Goal: Information Seeking & Learning: Check status

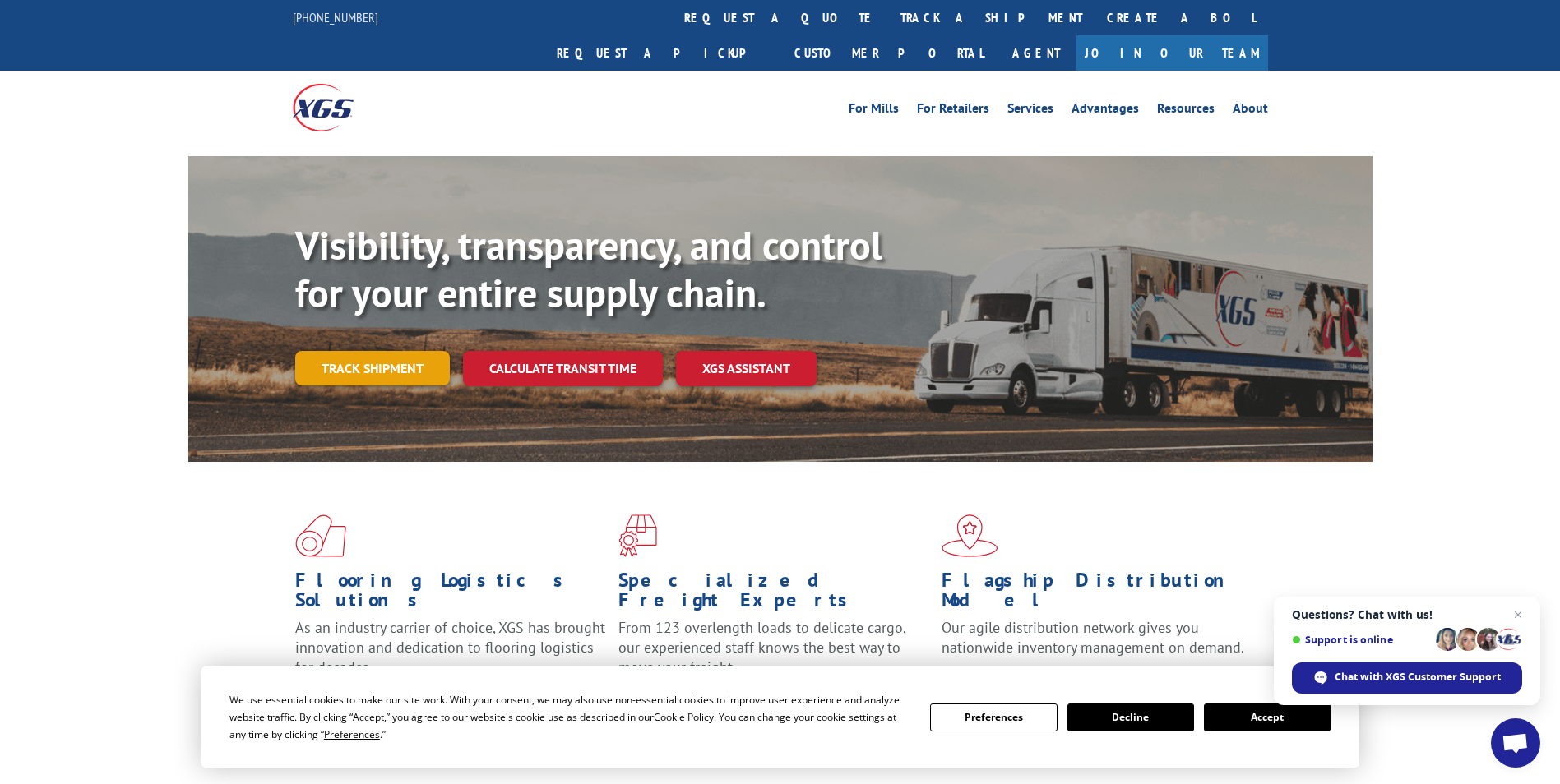
click at [374, 351] on link "Track shipment" at bounding box center [372, 368] width 155 height 34
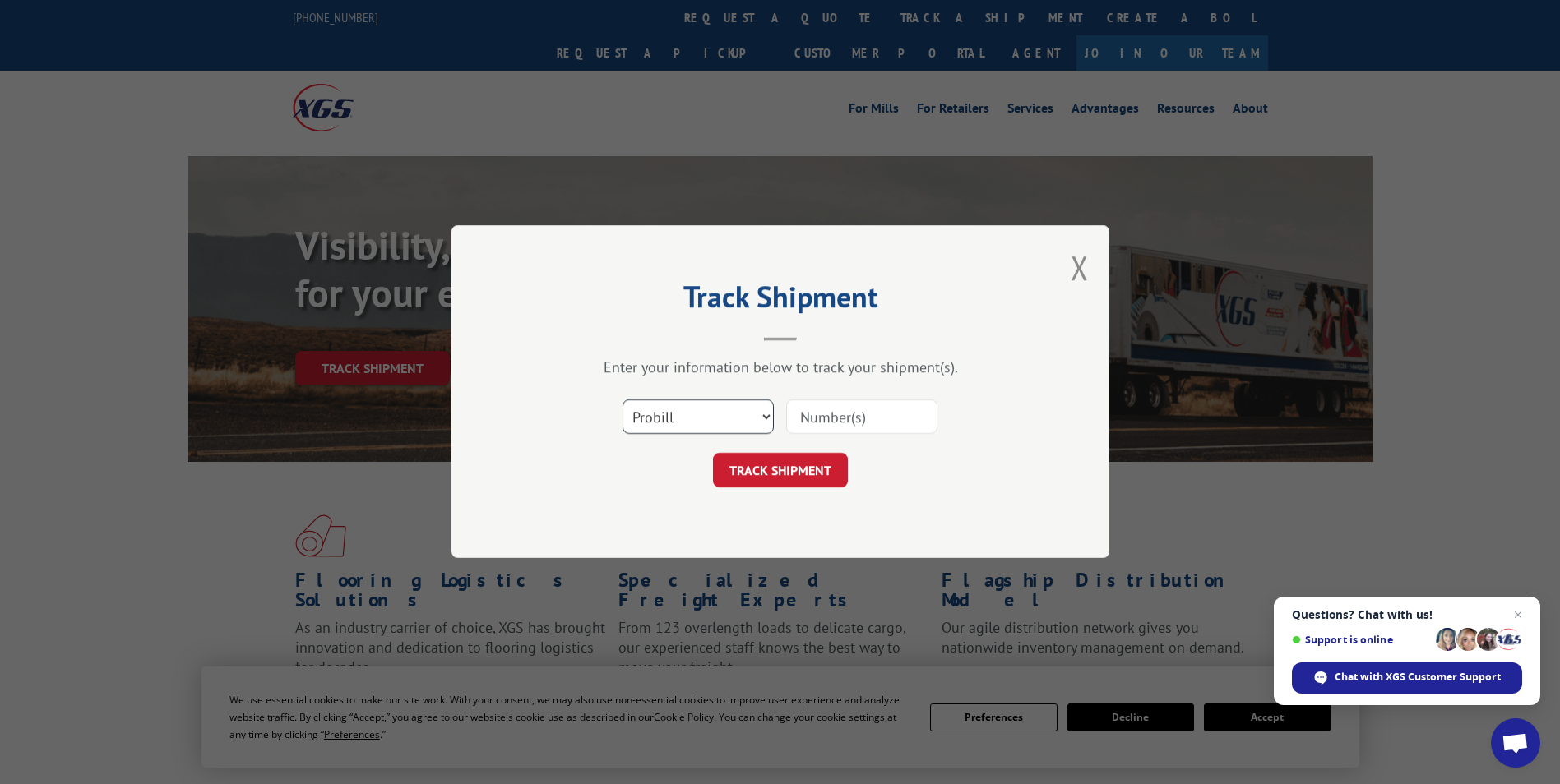
click at [657, 411] on select "Select category... Probill BOL PO" at bounding box center [698, 417] width 151 height 34
select select "bol"
click at [623, 400] on select "Select category... Probill BOL PO" at bounding box center [698, 417] width 151 height 34
click at [831, 411] on input at bounding box center [861, 417] width 151 height 34
paste input "6047540"
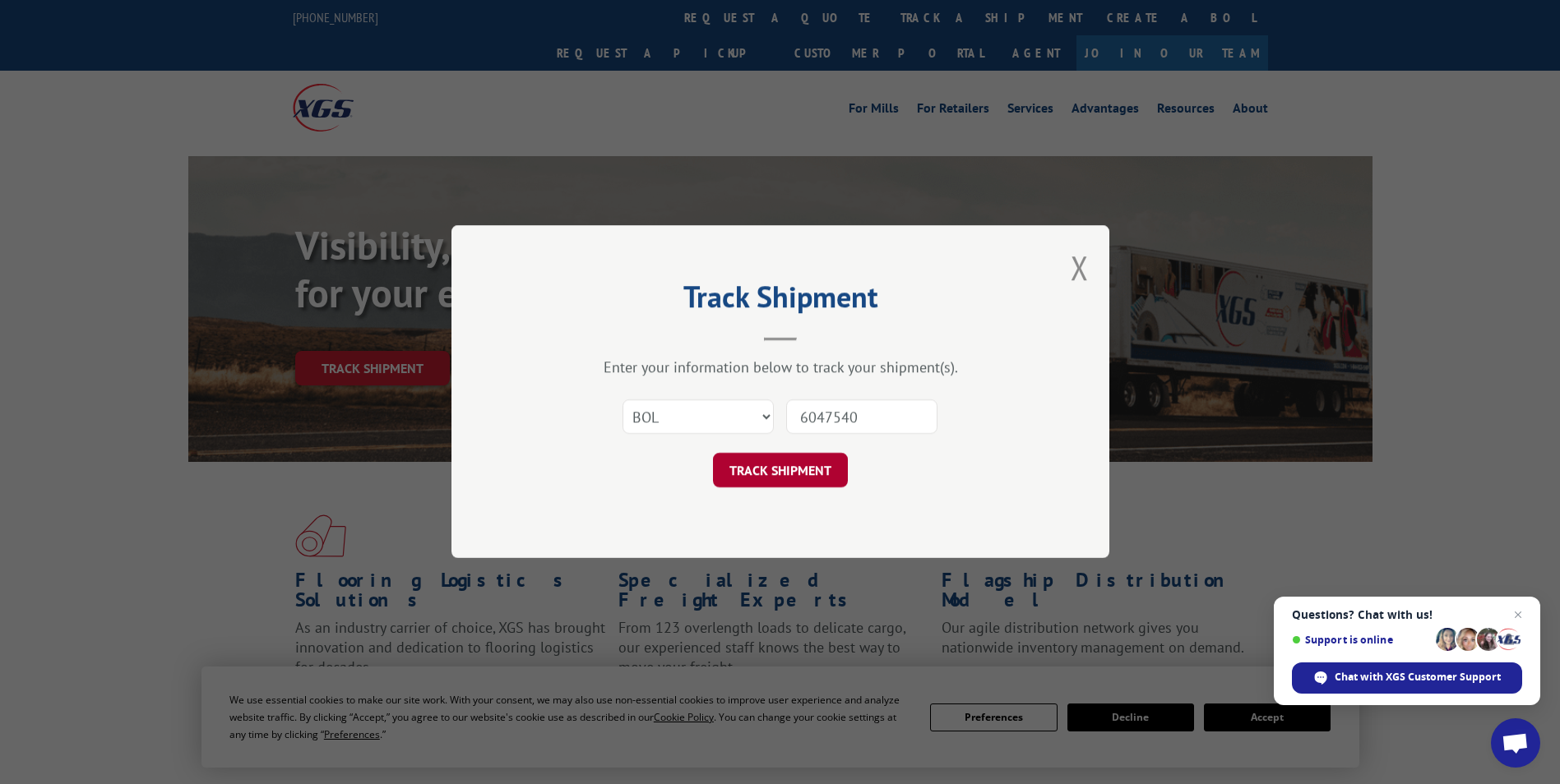
type input "6047540"
click at [797, 462] on button "TRACK SHIPMENT" at bounding box center [780, 471] width 134 height 34
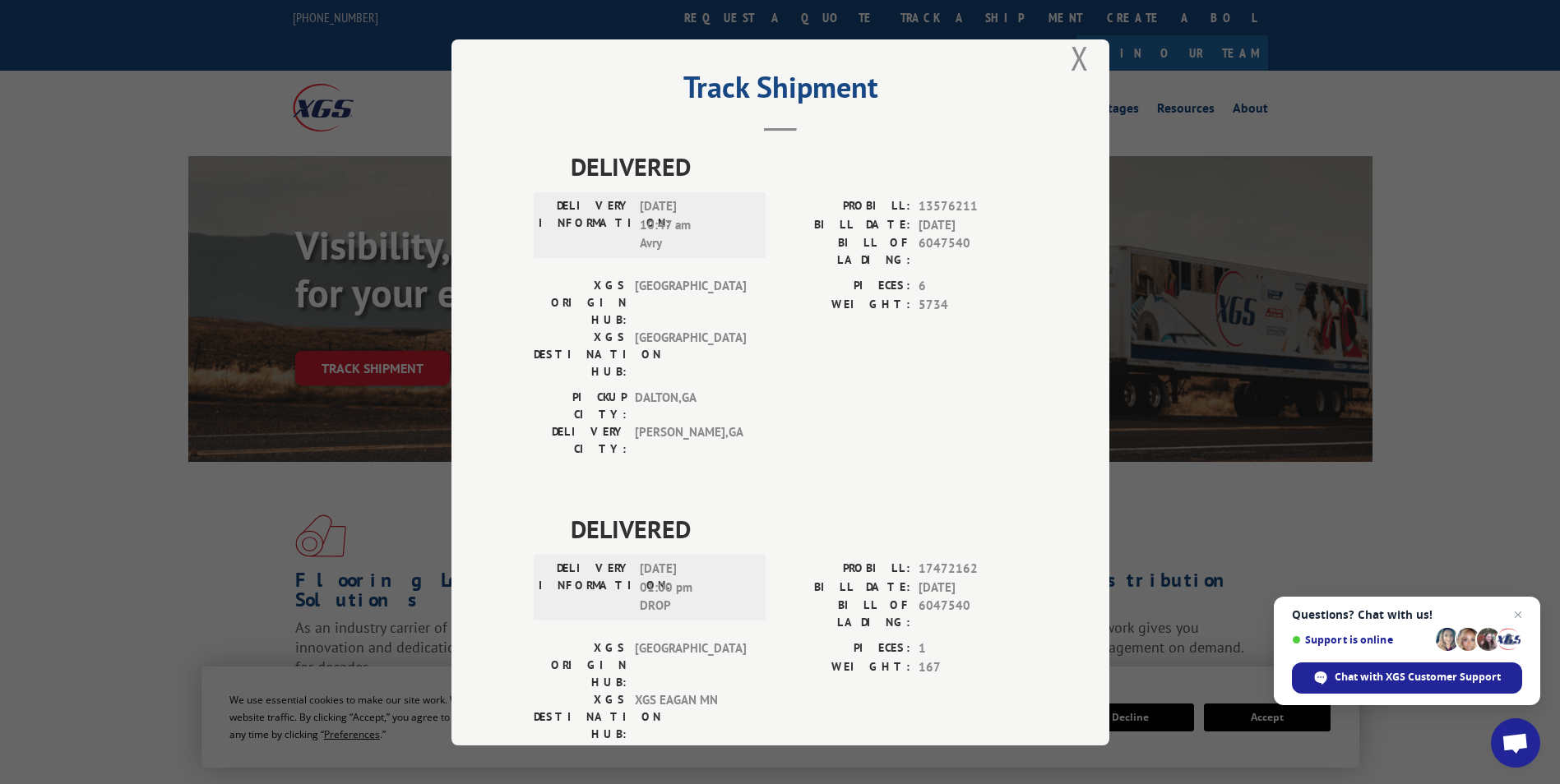
scroll to position [34, 0]
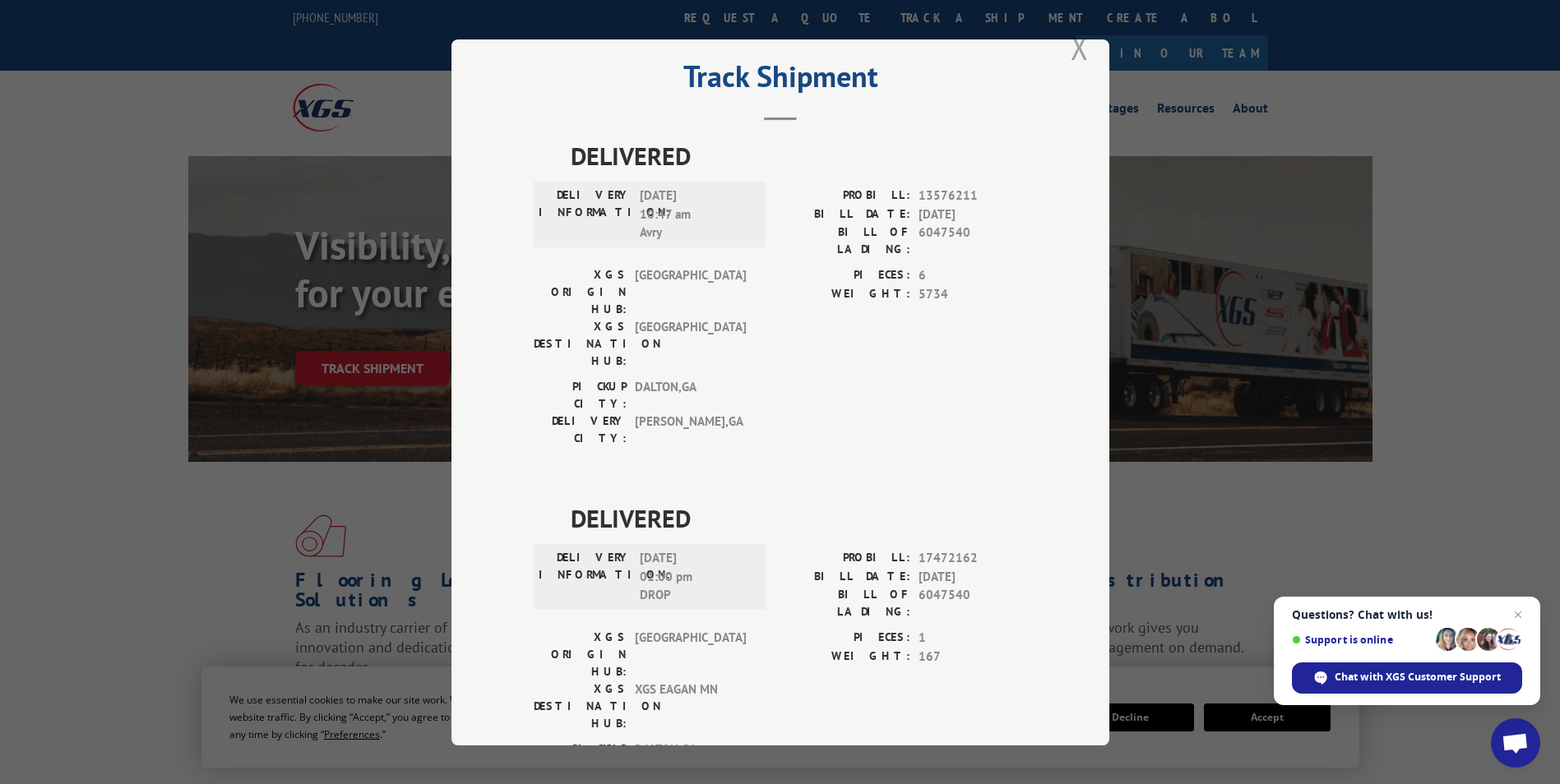
click at [1077, 44] on button "Close modal" at bounding box center [1080, 47] width 19 height 44
